Goal: Information Seeking & Learning: Learn about a topic

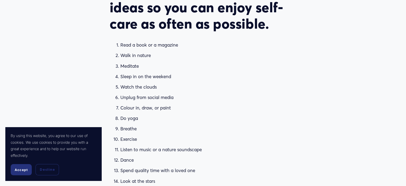
scroll to position [448, 0]
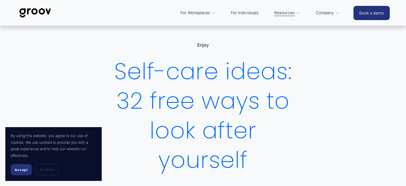
click at [406, 25] on div "Skip to Content For Workplaces Platform Overview" at bounding box center [203, 13] width 406 height 26
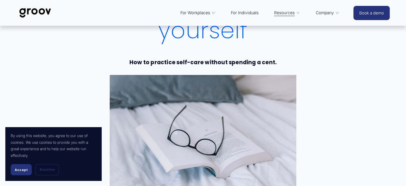
scroll to position [131, 0]
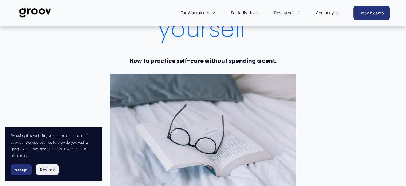
click at [45, 172] on button "Decline" at bounding box center [48, 169] width 24 height 11
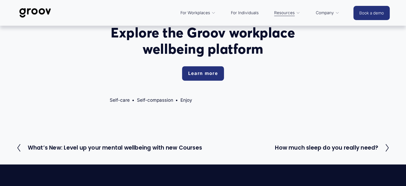
scroll to position [515, 0]
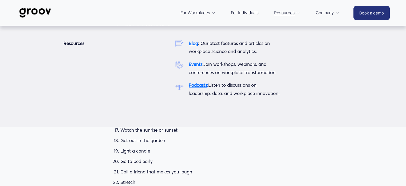
click at [283, 16] on span "Resources" at bounding box center [284, 12] width 21 height 7
